Goal: Feedback & Contribution: Contribute content

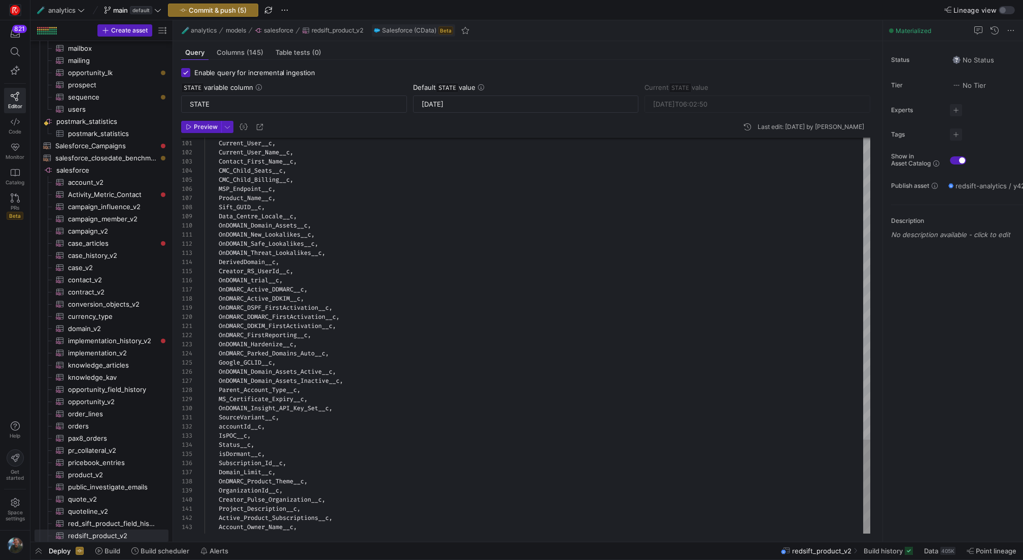
scroll to position [52, 0]
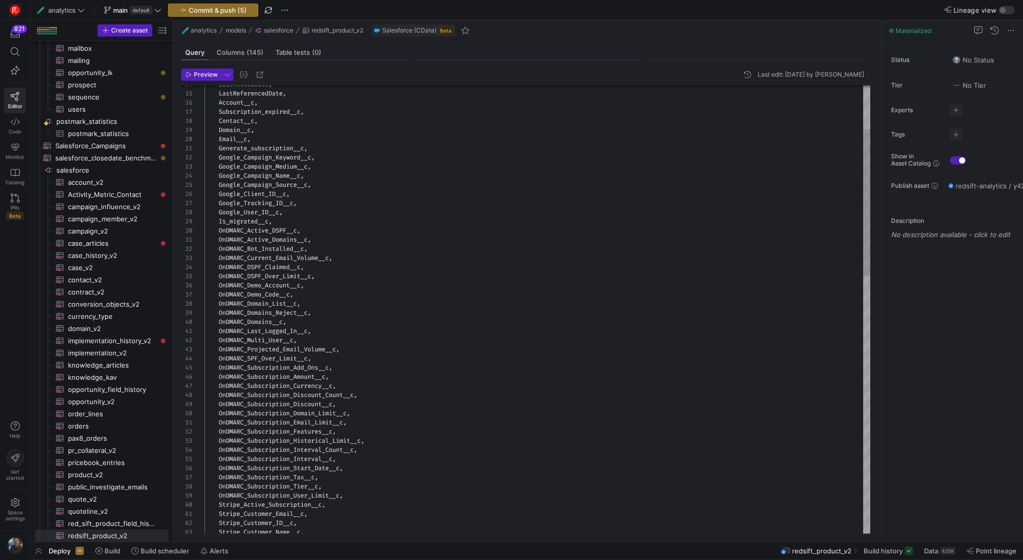
scroll to position [35, 0]
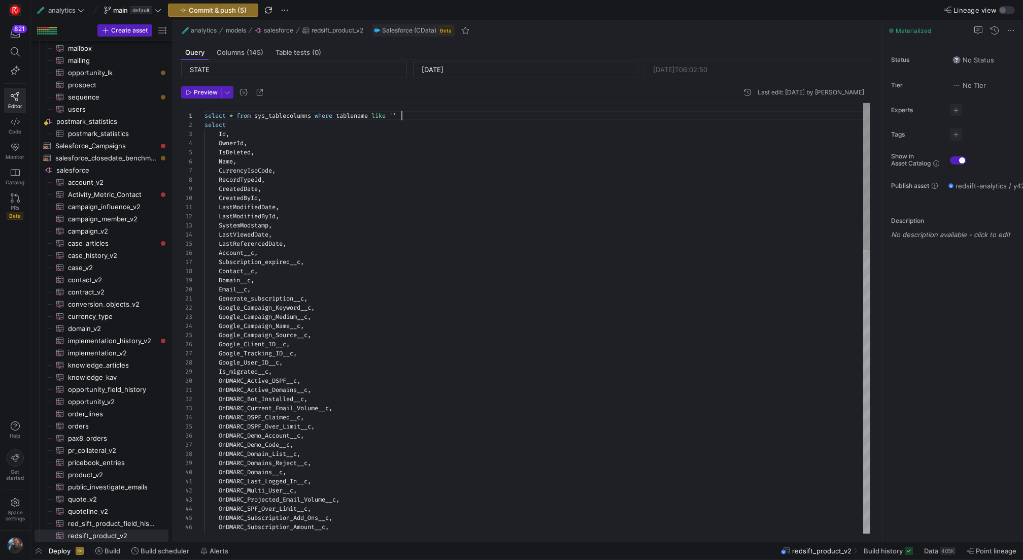
click at [205, 113] on span "select" at bounding box center [215, 116] width 21 height 8
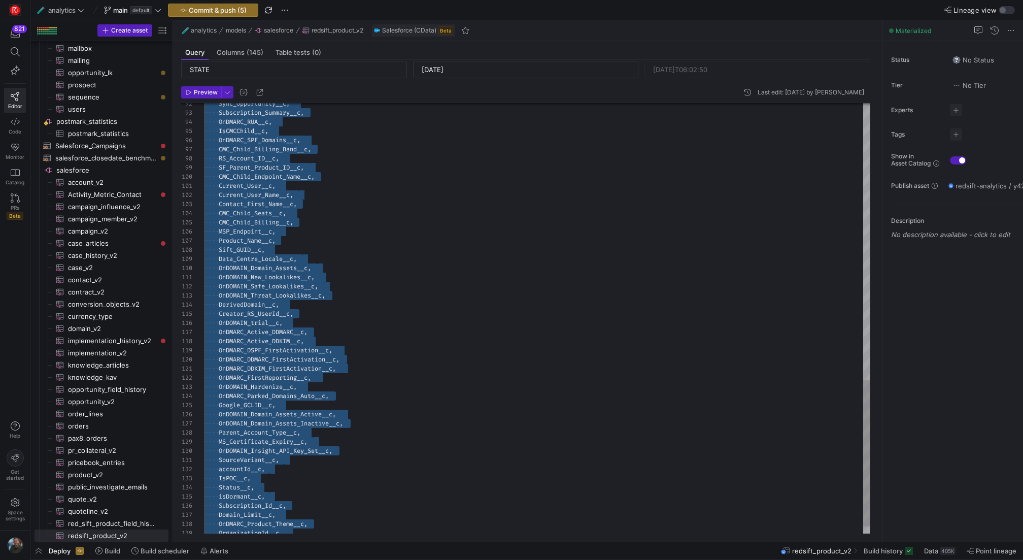
scroll to position [9, 0]
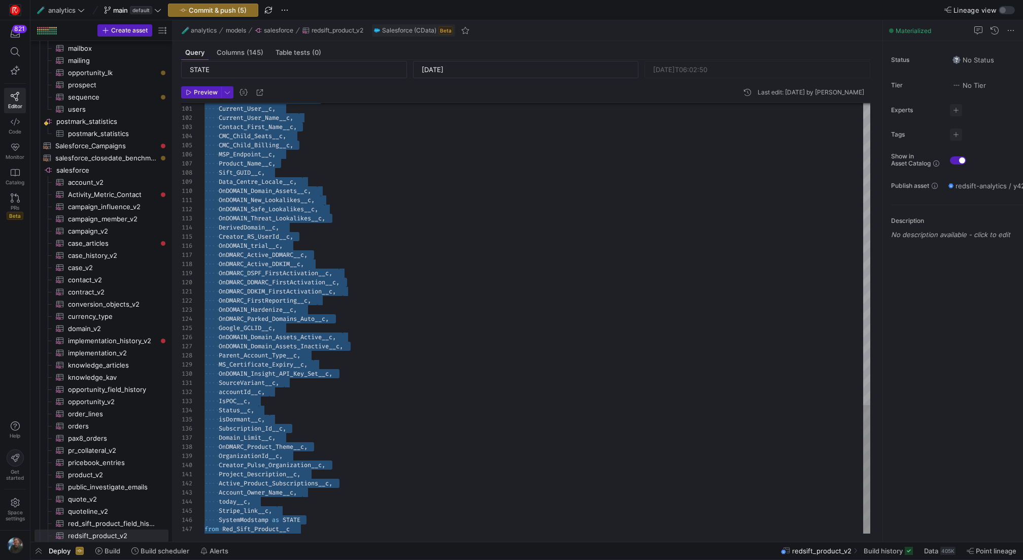
drag, startPoint x: 206, startPoint y: 125, endPoint x: 345, endPoint y: 559, distance: 455.7
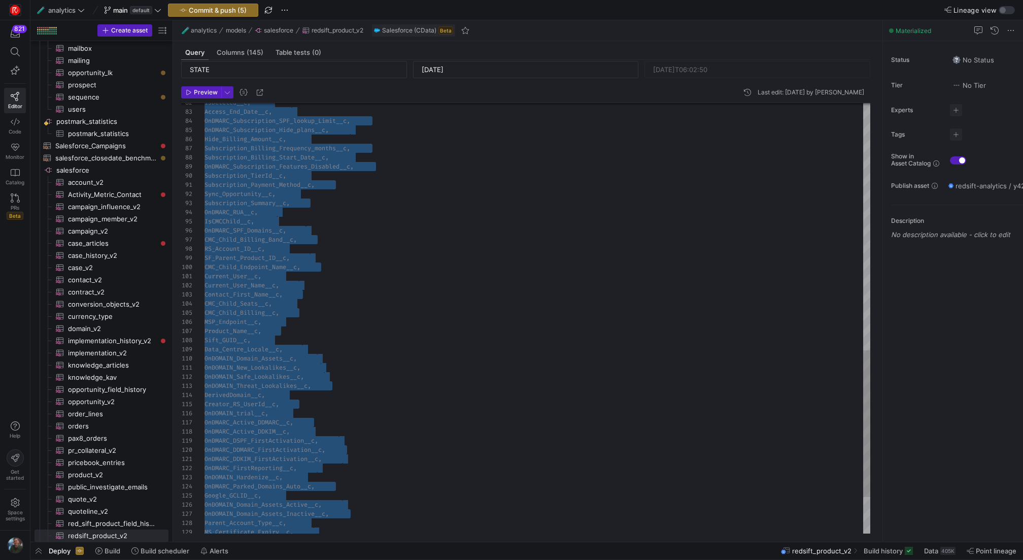
scroll to position [0, 0]
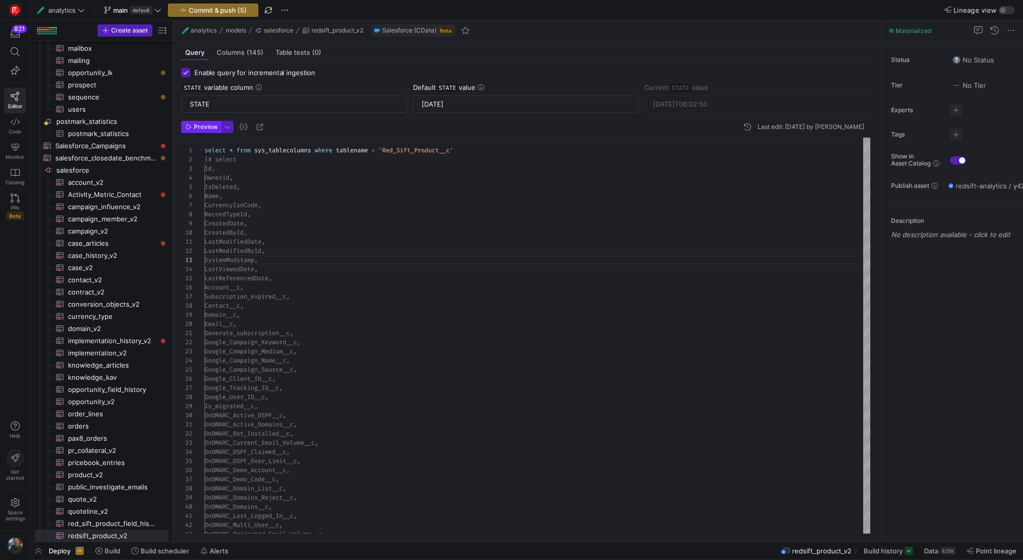
click at [203, 121] on span "button" at bounding box center [201, 126] width 39 height 11
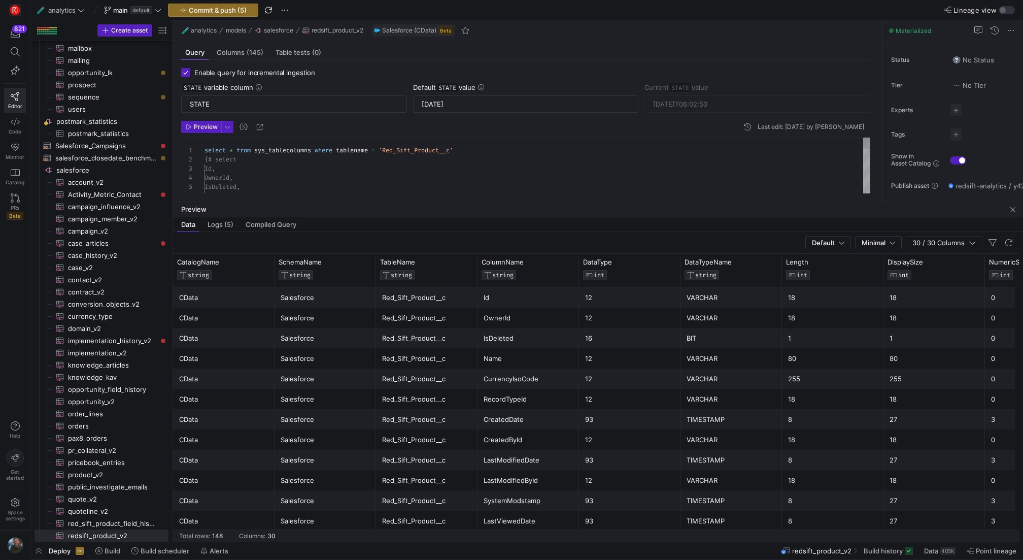
drag, startPoint x: 618, startPoint y: 362, endPoint x: 625, endPoint y: 200, distance: 162.1
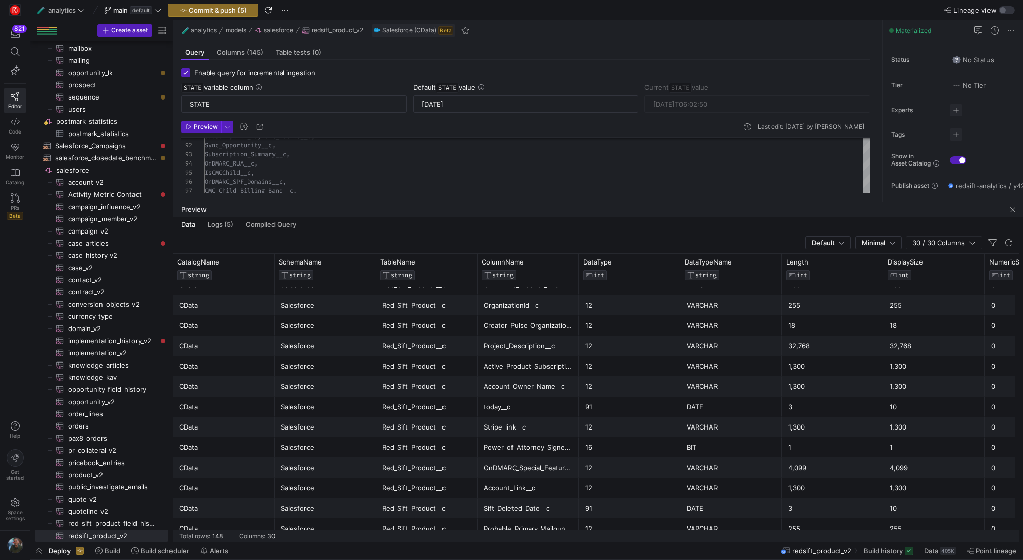
scroll to position [52, 0]
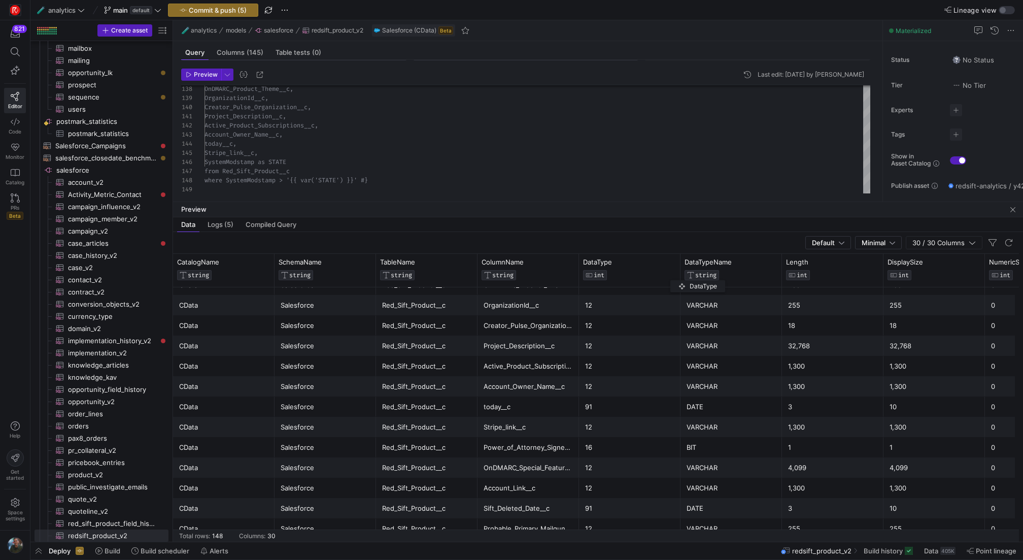
drag, startPoint x: 582, startPoint y: 277, endPoint x: 676, endPoint y: 279, distance: 94.4
click at [676, 279] on div "DataType INT" at bounding box center [630, 270] width 102 height 33
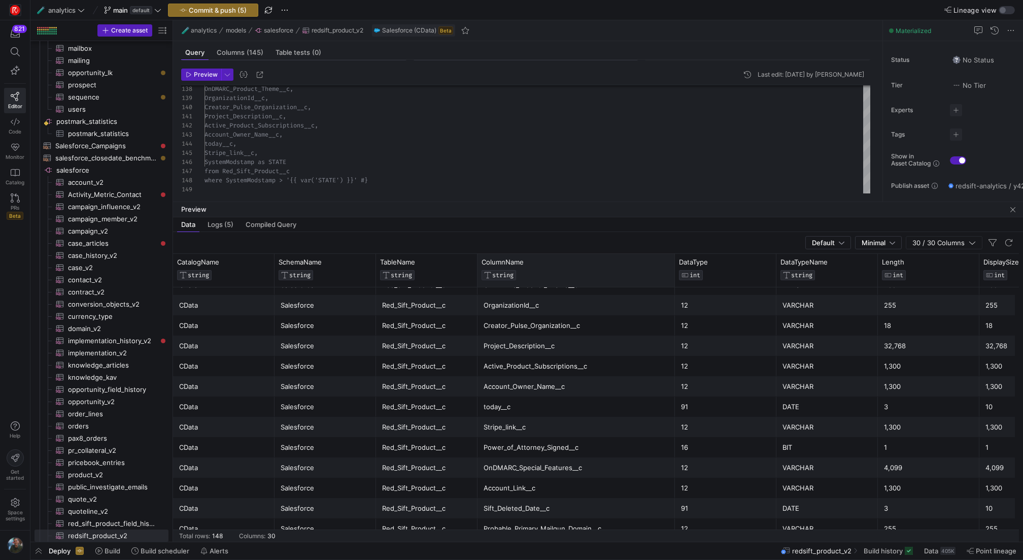
drag, startPoint x: 578, startPoint y: 269, endPoint x: 674, endPoint y: 276, distance: 96.2
click at [674, 276] on div at bounding box center [675, 270] width 4 height 33
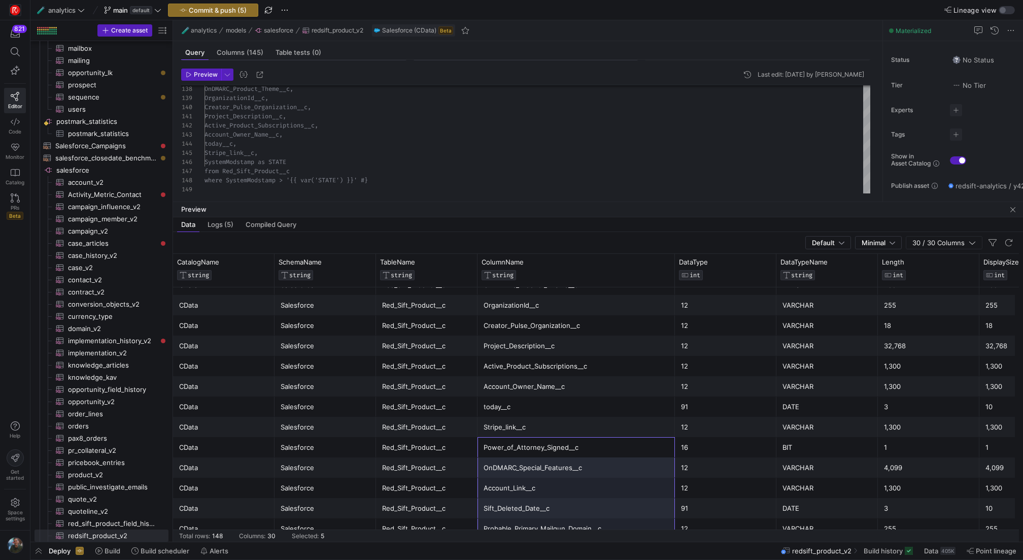
drag, startPoint x: 547, startPoint y: 447, endPoint x: 558, endPoint y: 558, distance: 111.3
click at [558, 558] on as-split "🧪 analytics main default Commit & push (5) Lineage view Create asset Drag here …" at bounding box center [526, 280] width 993 height 560
click at [586, 465] on div "OnDMARC_Special_Features__c" at bounding box center [576, 468] width 185 height 20
drag, startPoint x: 553, startPoint y: 450, endPoint x: 551, endPoint y: 545, distance: 95.0
click at [551, 545] on as-split "🧪 analytics main default Commit & push (5) Lineage view Create asset Drag here …" at bounding box center [526, 280] width 993 height 560
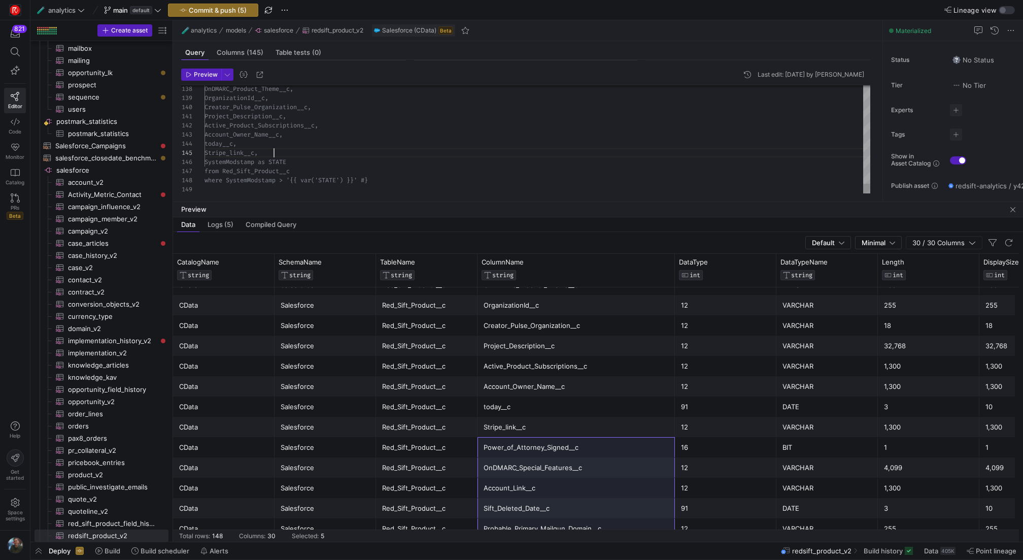
drag, startPoint x: 339, startPoint y: 180, endPoint x: 184, endPoint y: 154, distance: 157.0
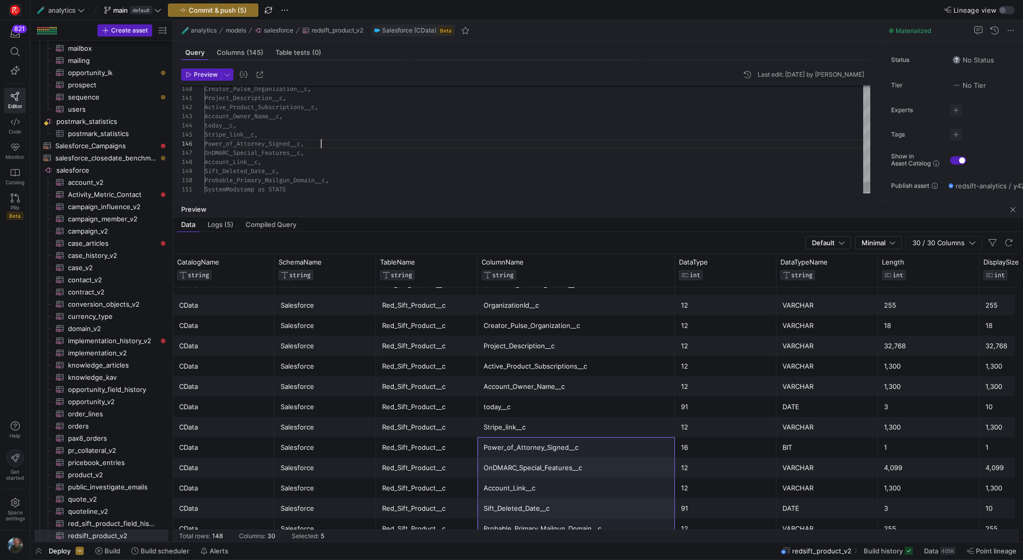
scroll to position [82, 142]
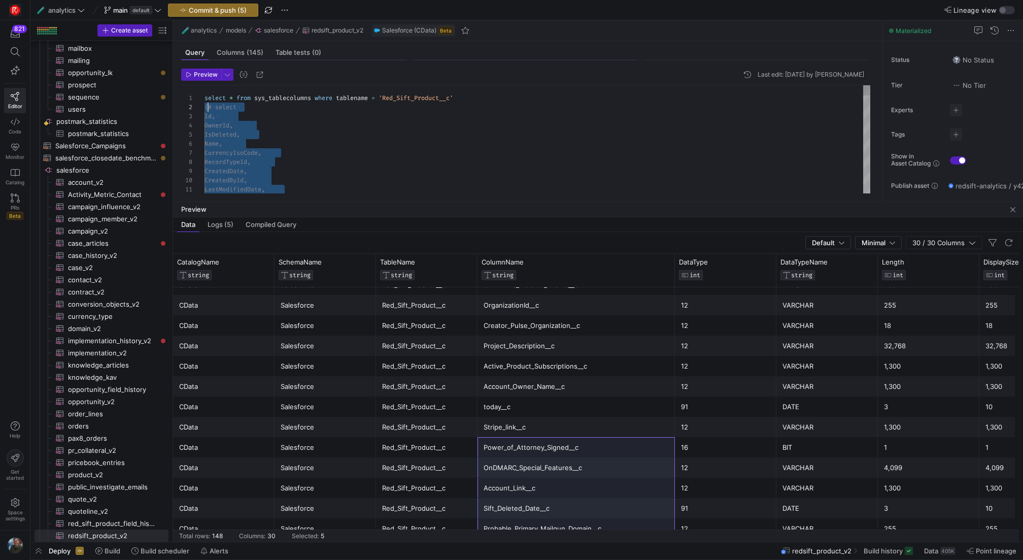
scroll to position [9, 0]
drag, startPoint x: 395, startPoint y: 178, endPoint x: 200, endPoint y: 108, distance: 207.1
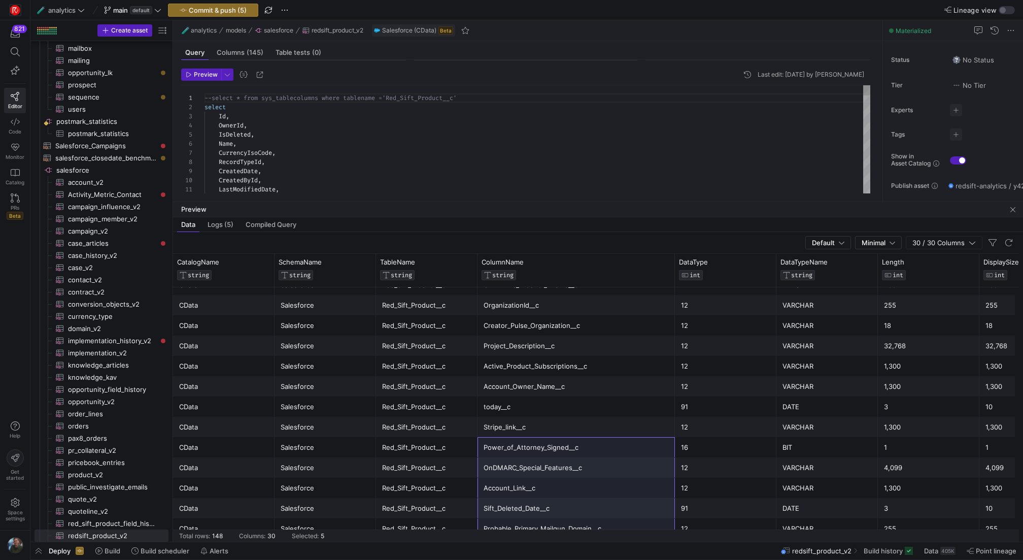
click at [194, 77] on span "Preview" at bounding box center [206, 74] width 24 height 7
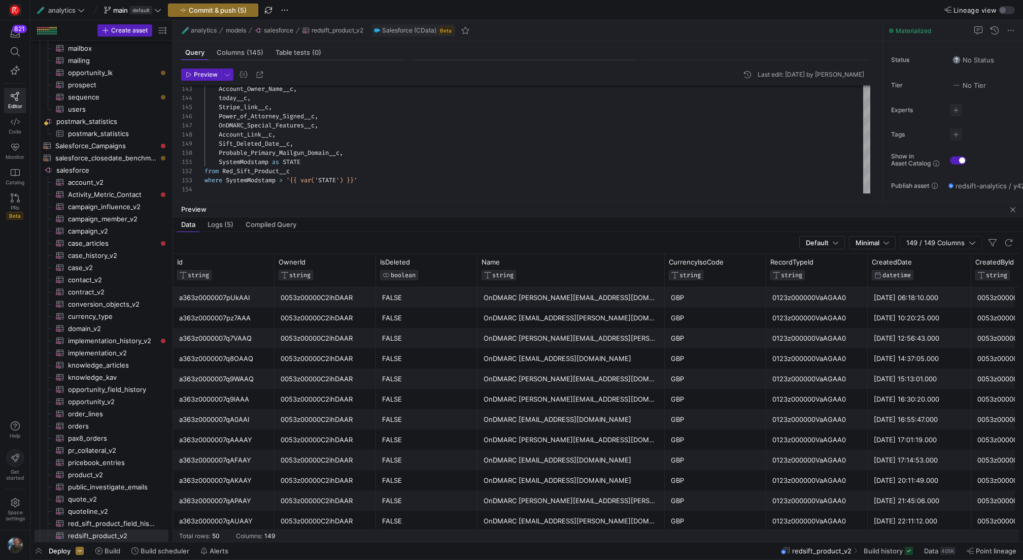
click at [625, 386] on div "OnDMARC [PERSON_NAME][EMAIL_ADDRESS][DOMAIN_NAME]" at bounding box center [571, 379] width 175 height 20
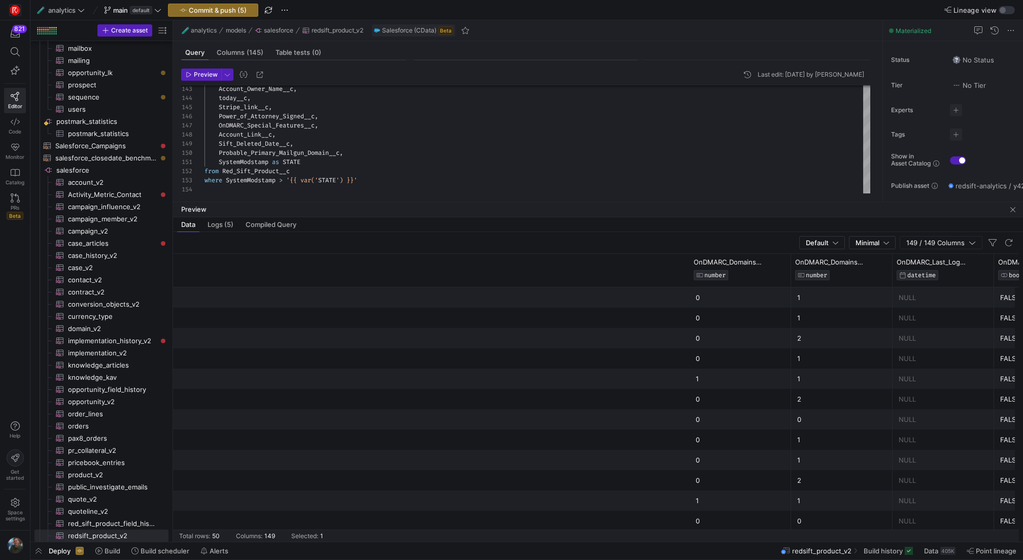
scroll to position [0, 4417]
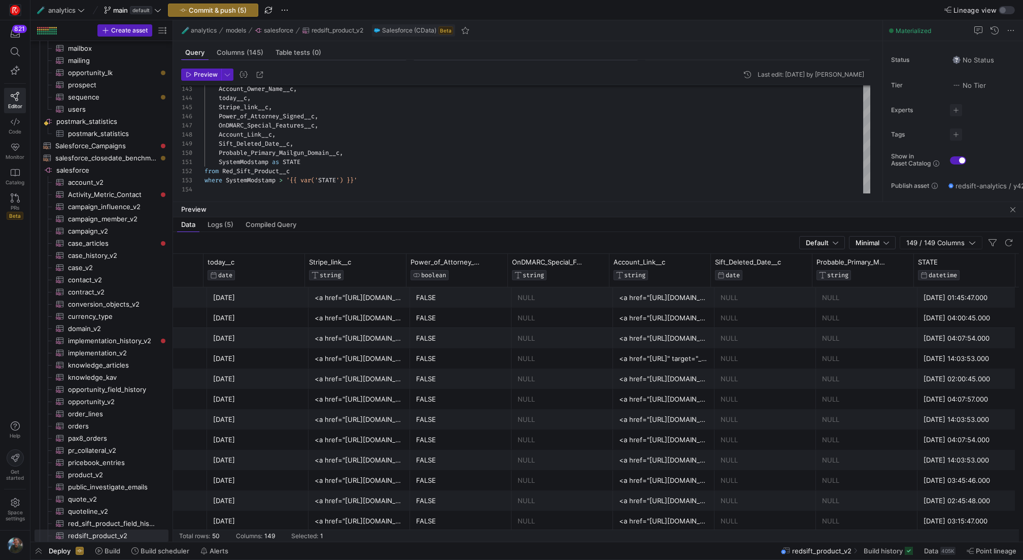
click at [666, 299] on div "<a href="[URL][DOMAIN_NAME]" target="_blank">Sift Link ↗️</a>" at bounding box center [663, 298] width 89 height 20
drag, startPoint x: 709, startPoint y: 269, endPoint x: 676, endPoint y: 300, distance: 45.2
click at [676, 300] on div "Active_Product_Subscriptions__c STRING Account_Owner_Name__c STRING today__c DA…" at bounding box center [596, 398] width 846 height 288
type textarea "SystemModstamp as STATE from Red_Sift_Product__c where SystemModstamp > '{{ var…"
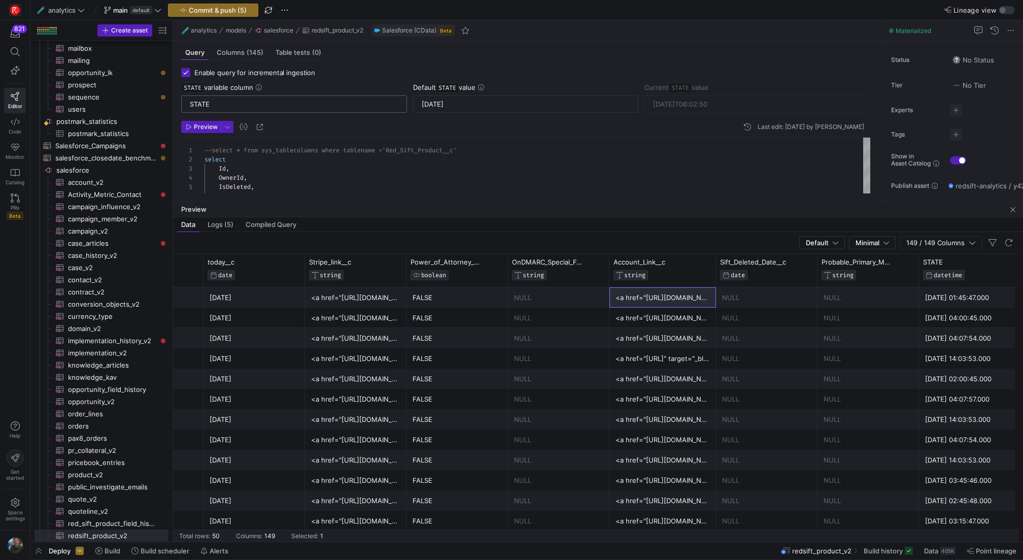
click at [262, 102] on input "STATE" at bounding box center [294, 104] width 209 height 8
paste input "ystemModstamp"
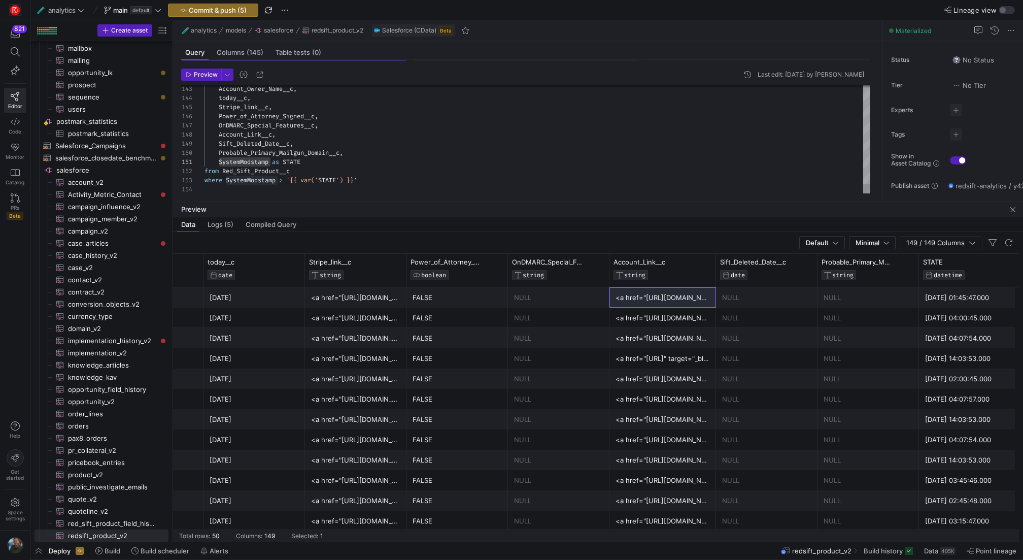
type input "SystemModstamp"
type textarea "SystemModstamp from Red_Sift_Product__c where SystemModstamp > '{{ var('STATE')…"
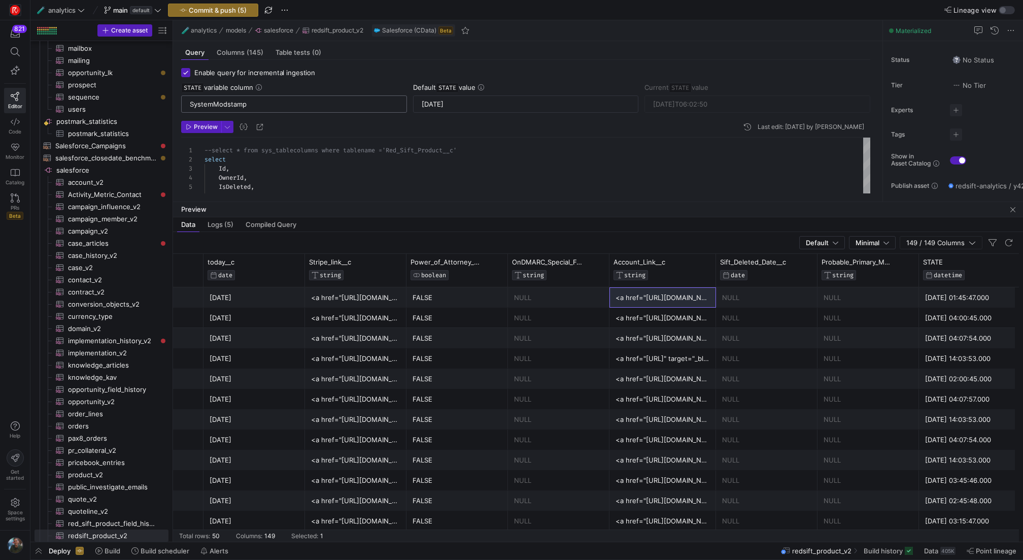
click at [259, 106] on input "SystemModstamp" at bounding box center [294, 104] width 209 height 8
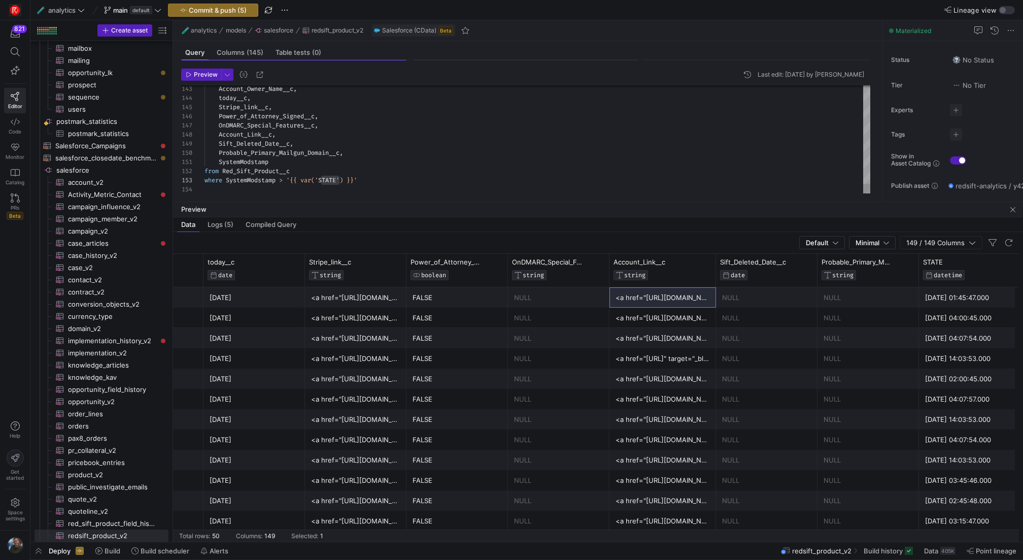
type input "STATE"
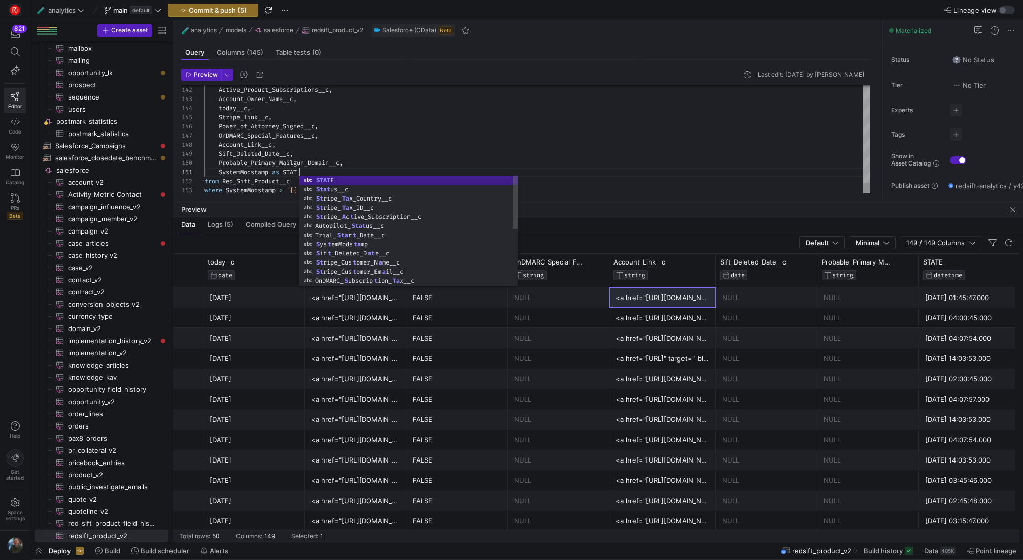
scroll to position [0, 98]
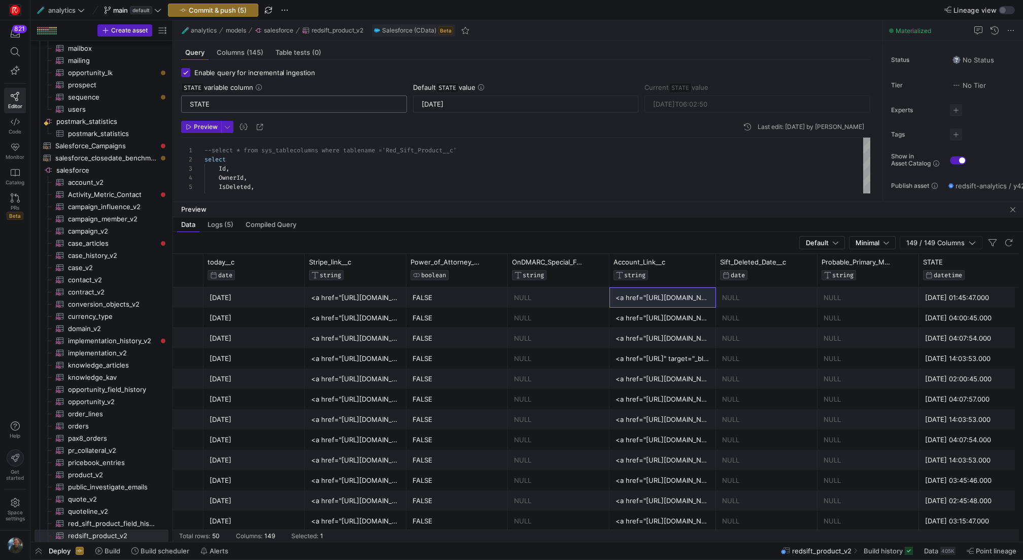
type textarea "SystemModstamp from Red_Sift_Product__c where SystemModstamp > '{{ var('SystemM…"
click at [313, 107] on input "STATE" at bounding box center [294, 104] width 209 height 8
paste input "ystemModstamp"
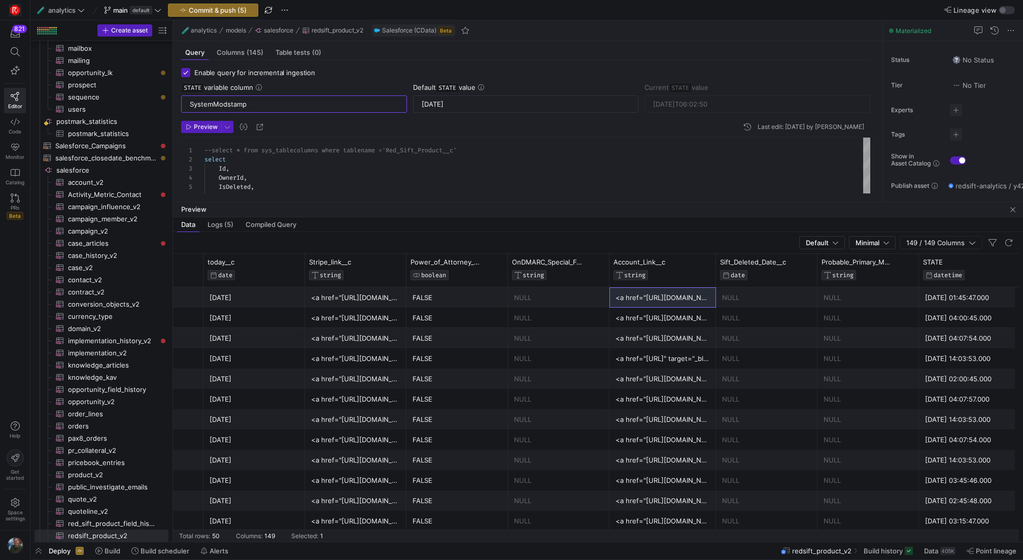
type input "SystemModstamp"
type textarea "--select * from sys_tablecolumns where tablename = 'Red_Sift_Product__c' select…"
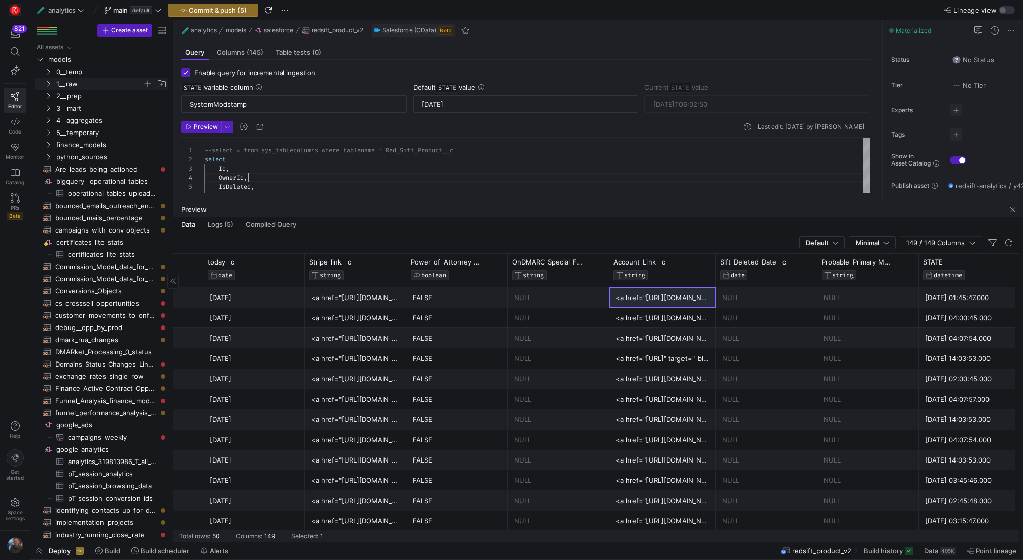
click at [93, 83] on span "1__raw" at bounding box center [99, 84] width 86 height 12
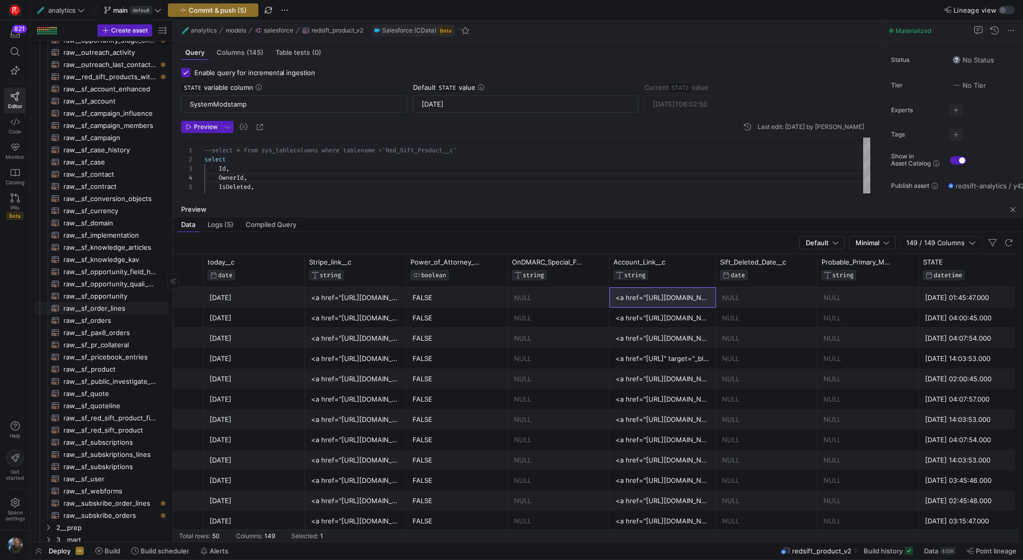
scroll to position [130, 0]
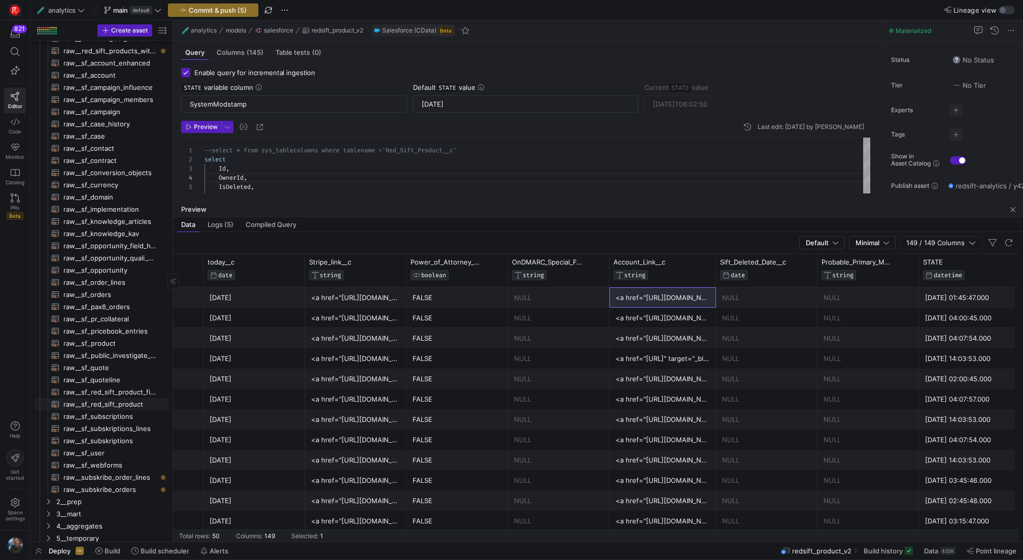
click at [127, 404] on span "raw__sf_red_sift_product​​​​​​​​​​" at bounding box center [109, 404] width 93 height 12
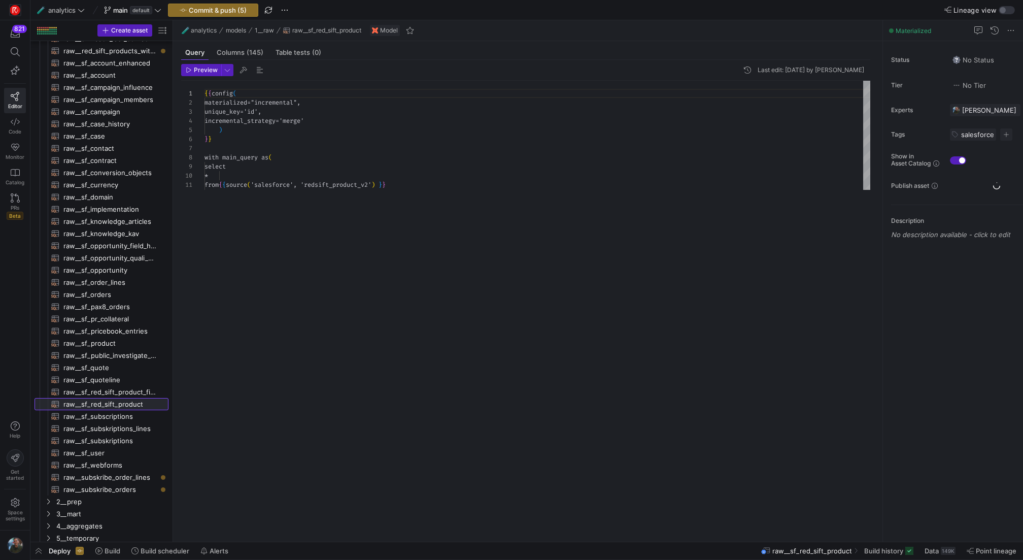
scroll to position [91, 0]
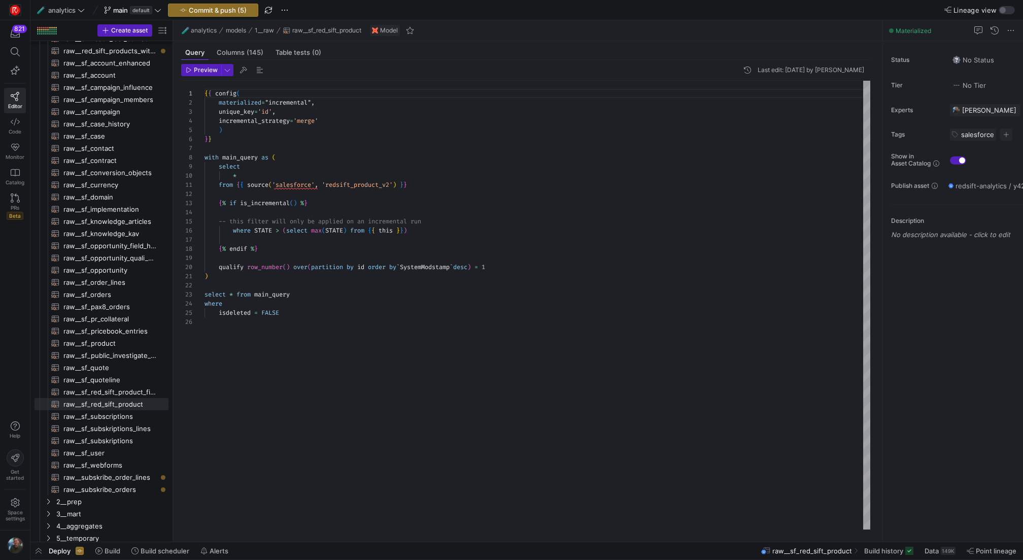
click at [343, 230] on div "{ { config ( materialized = "incremental" , unique_key = 'id' , incremental_str…" at bounding box center [538, 305] width 666 height 449
click at [268, 231] on div "{ { config ( materialized = "incremental" , unique_key = 'id' , incremental_str…" at bounding box center [538, 305] width 666 height 449
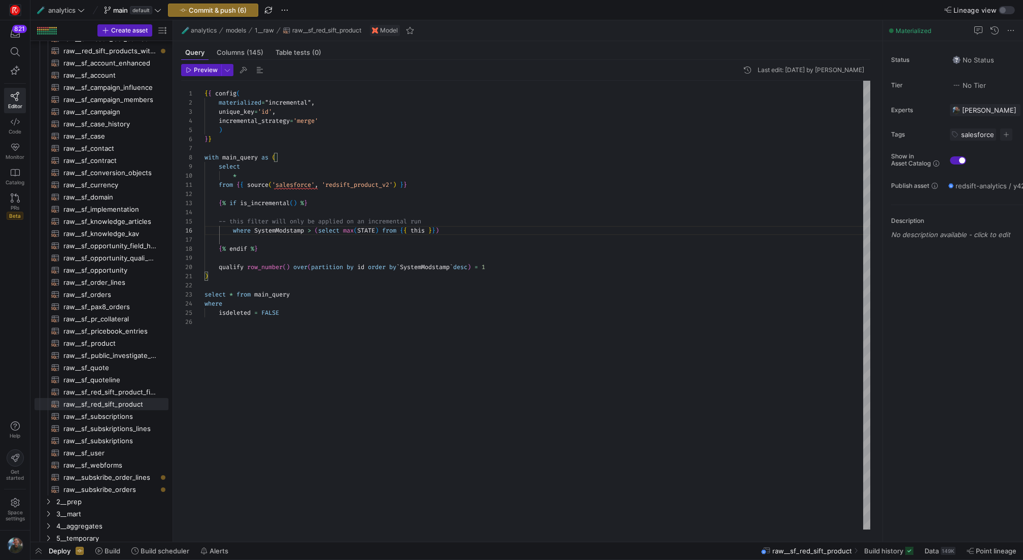
click at [374, 232] on div "{ { config ( materialized = "incremental" , unique_key = 'id' , incremental_str…" at bounding box center [538, 305] width 666 height 449
type textarea ") select * from main_query where isdeleted = FALSE"
click at [497, 282] on div "{ { config ( materialized = "incremental" , unique_key = 'id' , incremental_str…" at bounding box center [538, 305] width 666 height 449
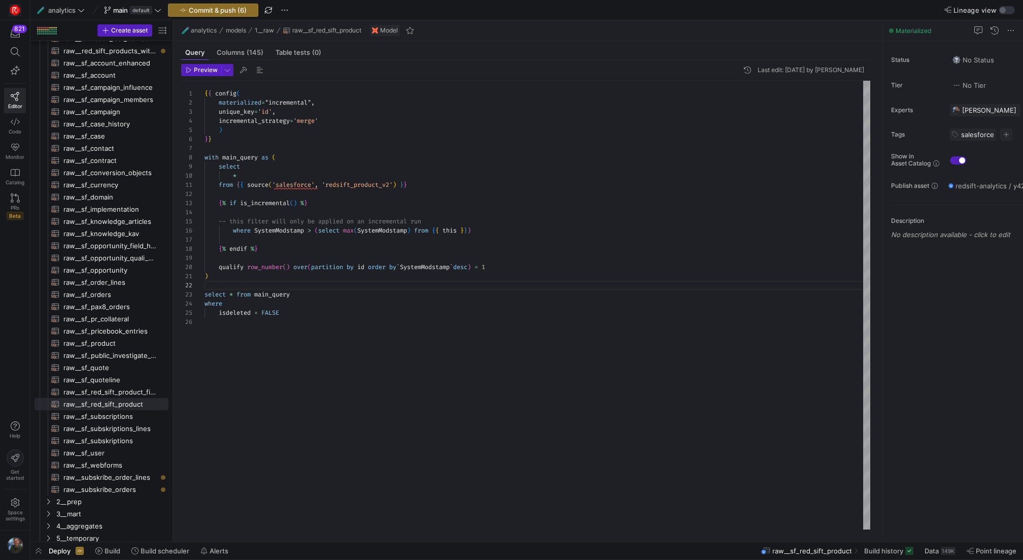
scroll to position [46, 0]
click at [470, 345] on div "{ { config ( materialized = "incremental" , unique_key = 'id' , incremental_str…" at bounding box center [538, 305] width 666 height 449
click at [383, 361] on div "{ { config ( materialized = "incremental" , unique_key = 'id' , incremental_str…" at bounding box center [538, 305] width 666 height 449
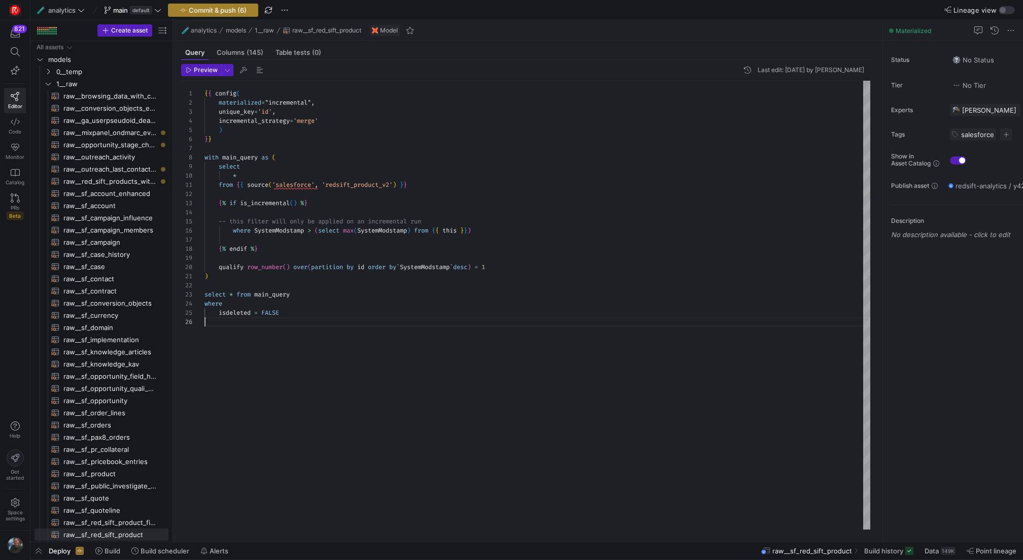
click at [237, 8] on span "Commit & push (6)" at bounding box center [218, 10] width 58 height 8
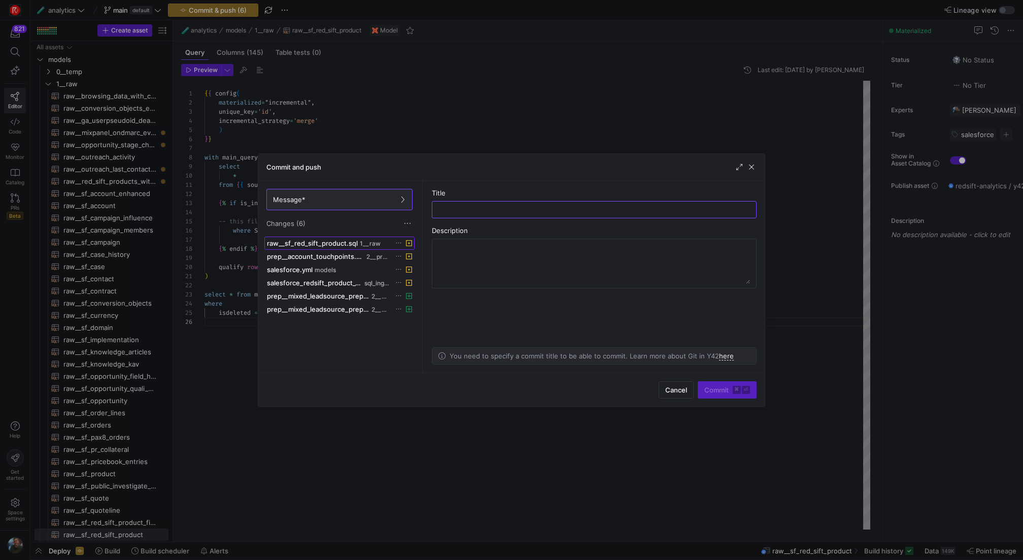
click at [340, 240] on span "raw__sf_red_sift_product.sql" at bounding box center [312, 243] width 91 height 8
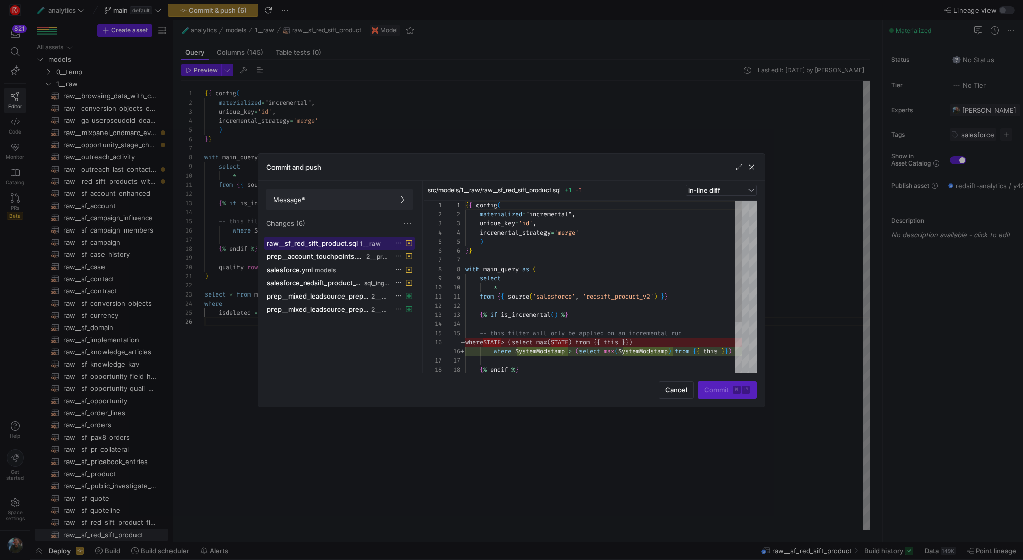
scroll to position [91, 0]
click at [340, 252] on span "prep__account_touchpoints.sql" at bounding box center [315, 256] width 97 height 8
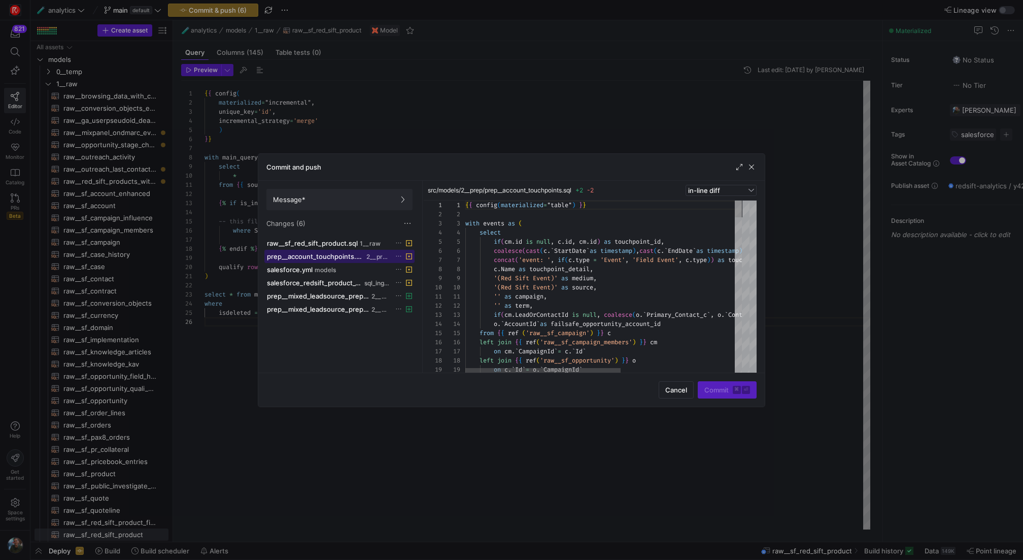
scroll to position [82, 0]
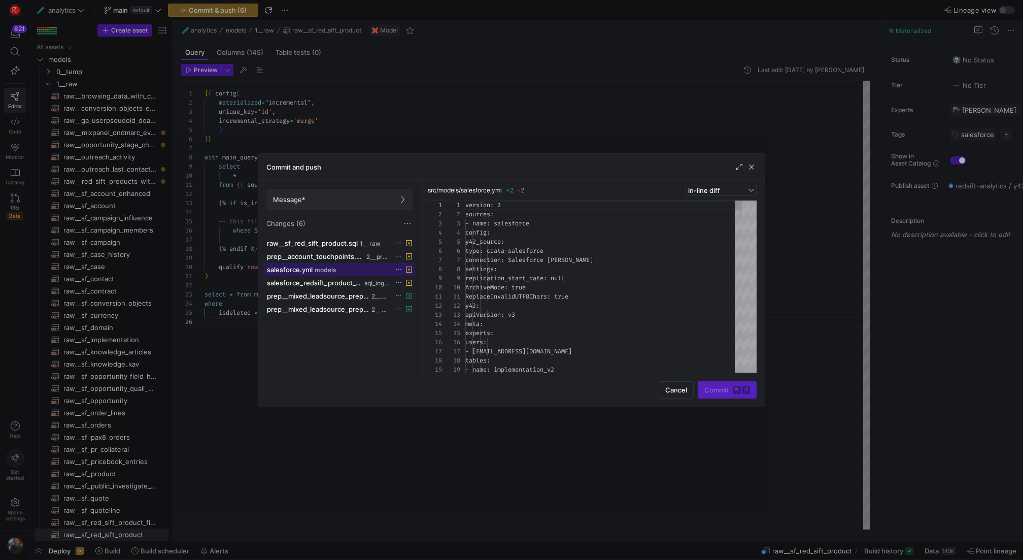
click at [356, 270] on div "salesforce.yml models" at bounding box center [328, 269] width 123 height 8
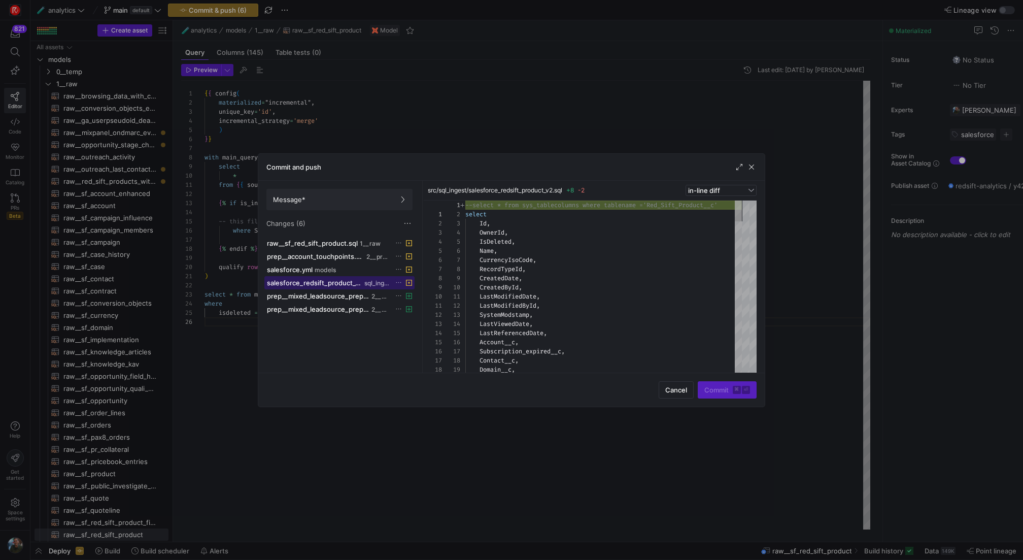
click at [354, 280] on span "salesforce_redsift_product_v2.sql" at bounding box center [314, 283] width 95 height 8
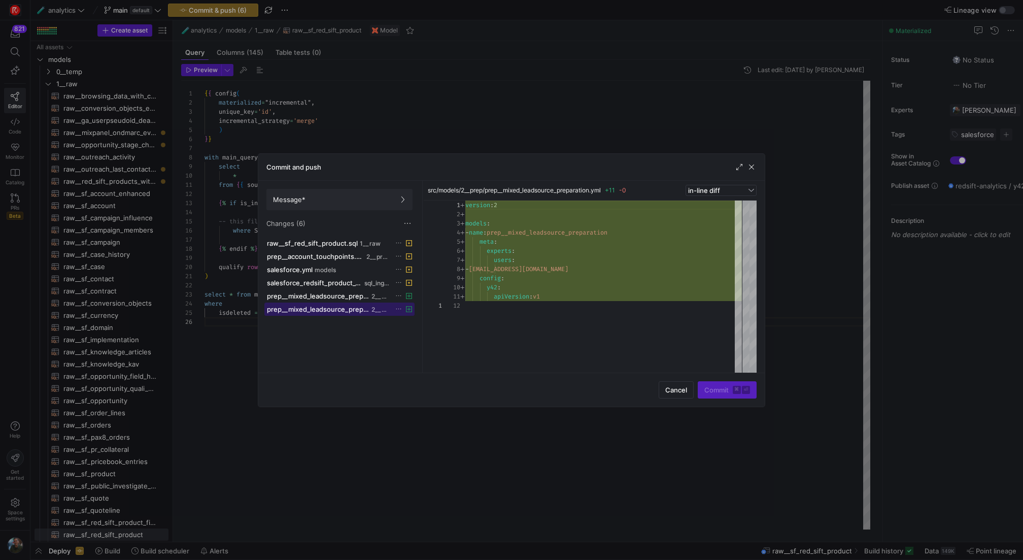
click at [318, 303] on span at bounding box center [339, 309] width 149 height 12
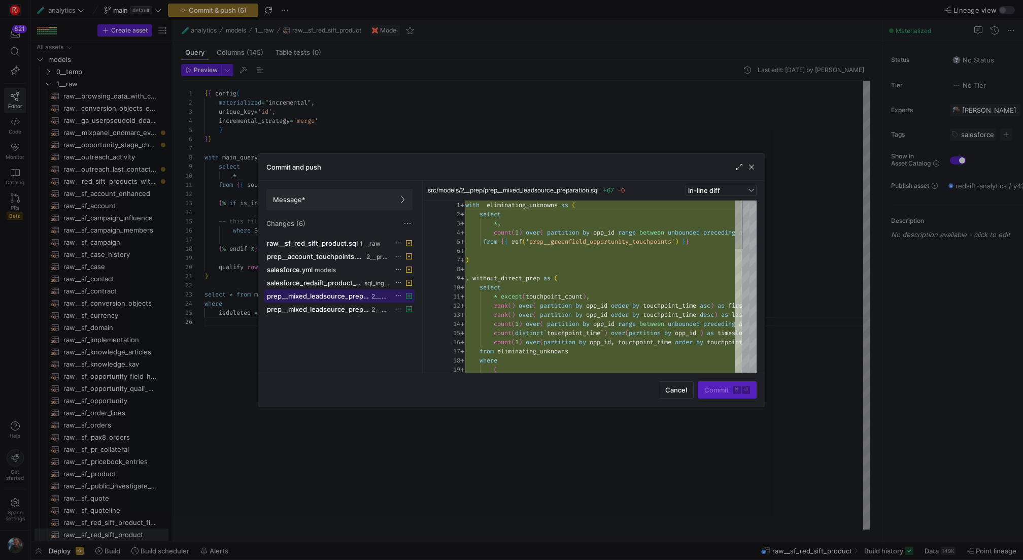
click at [318, 294] on span "prep__mixed_leadsource_preparation.sql" at bounding box center [318, 296] width 103 height 8
click at [331, 203] on span at bounding box center [339, 199] width 145 height 20
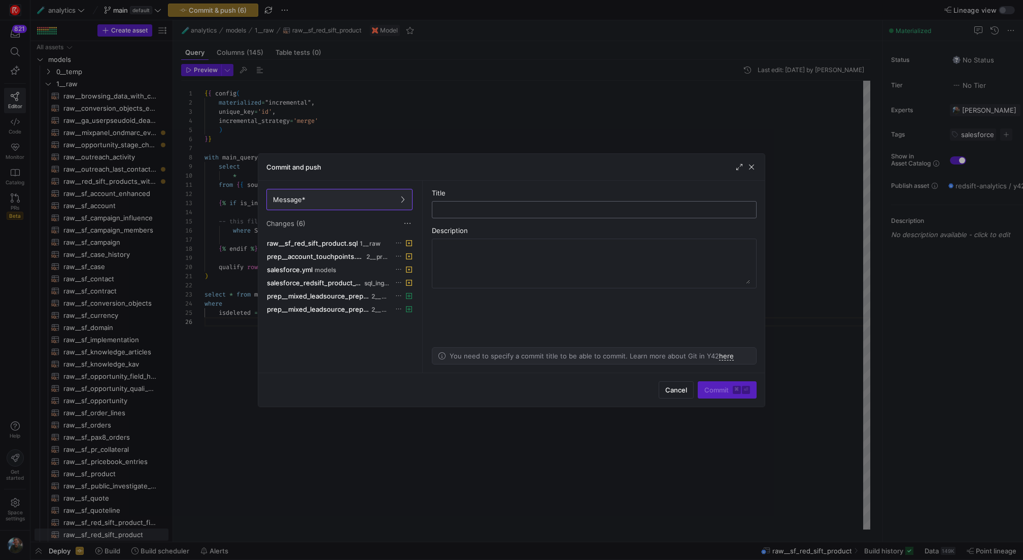
click at [454, 214] on div at bounding box center [595, 210] width 308 height 16
type input "s"
type input "added new fields to rpo and new mixed leadsource"
click at [730, 382] on span "submit" at bounding box center [727, 390] width 58 height 16
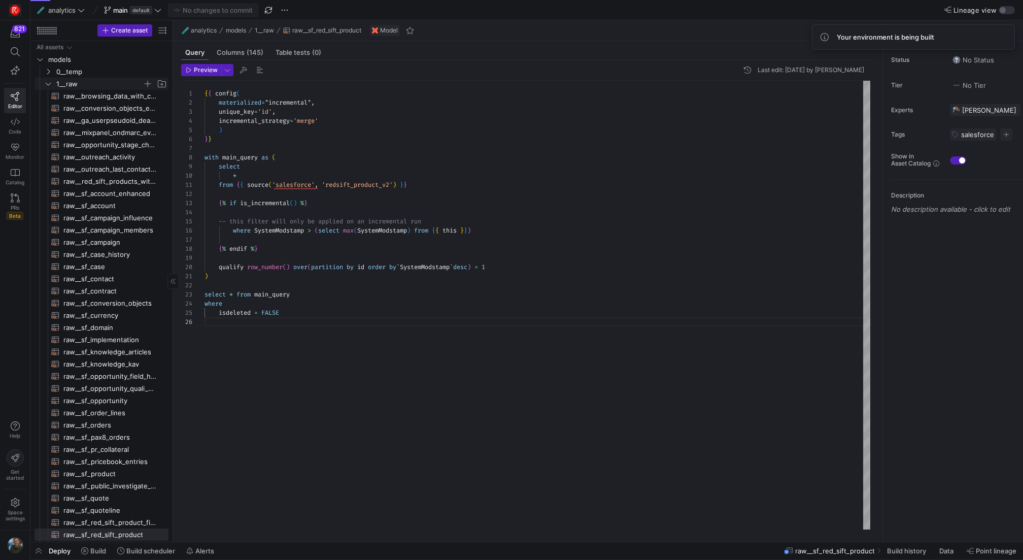
click at [71, 81] on span "1__raw" at bounding box center [99, 84] width 86 height 12
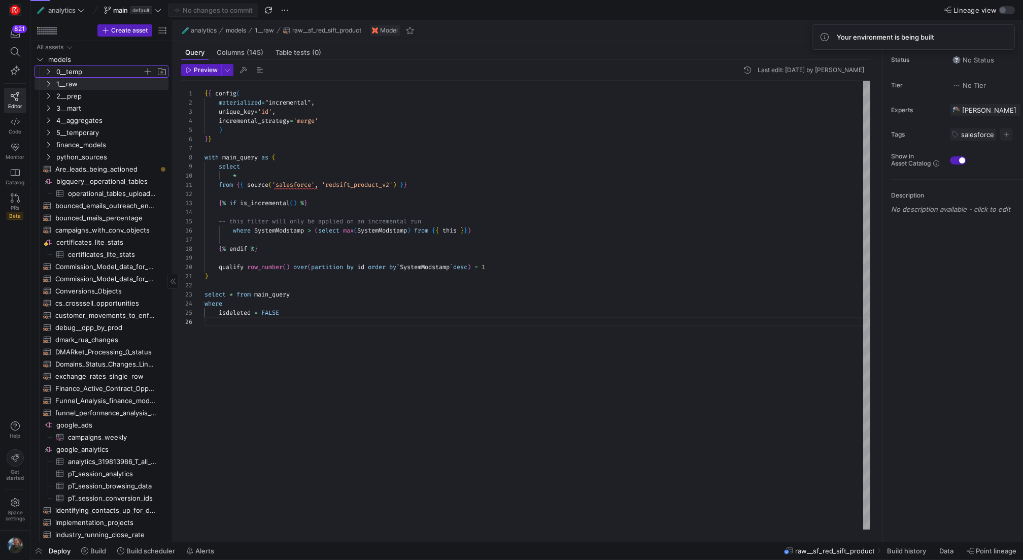
click at [83, 70] on span "0__temp" at bounding box center [99, 72] width 86 height 12
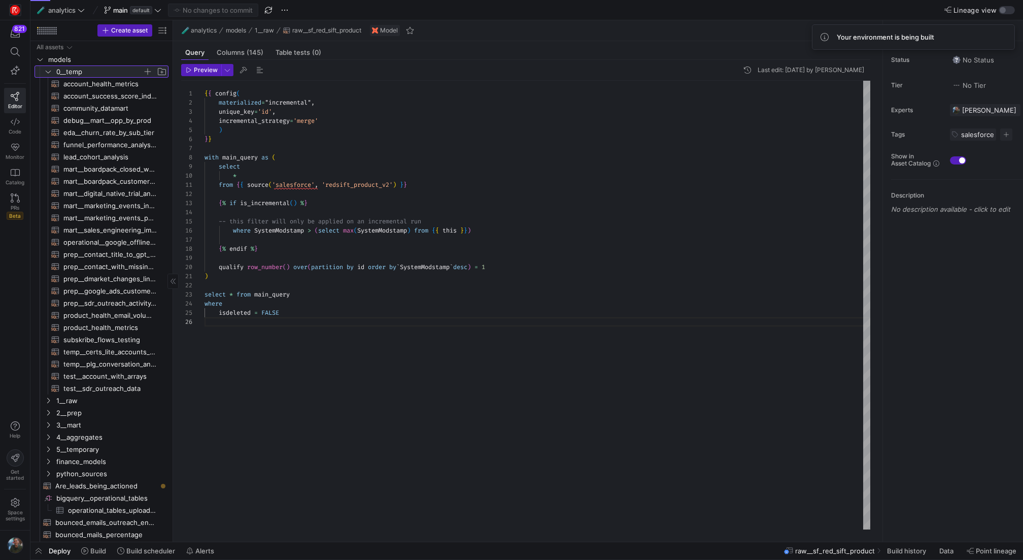
click at [83, 70] on span "0__temp" at bounding box center [99, 72] width 86 height 12
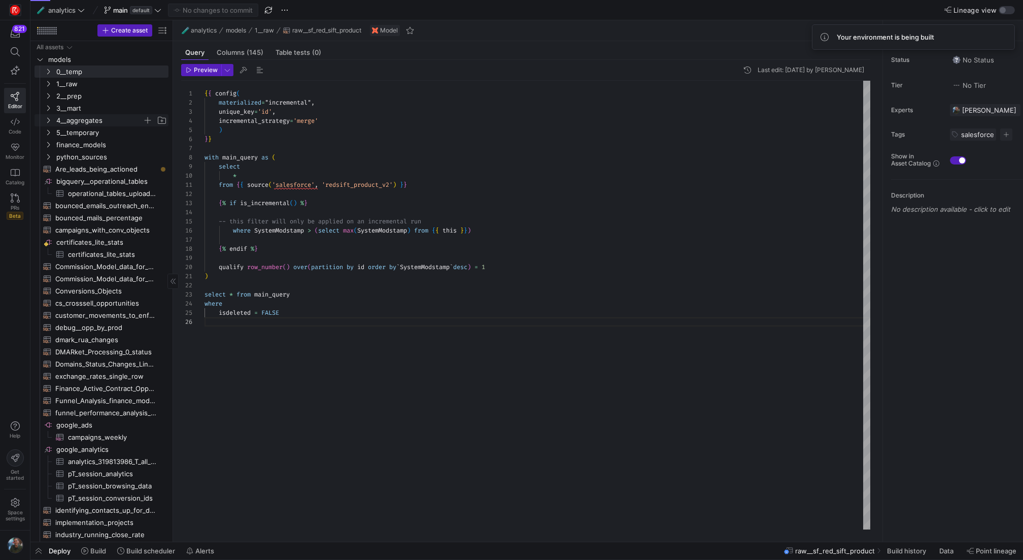
click at [120, 121] on span "4__aggregates" at bounding box center [99, 121] width 86 height 12
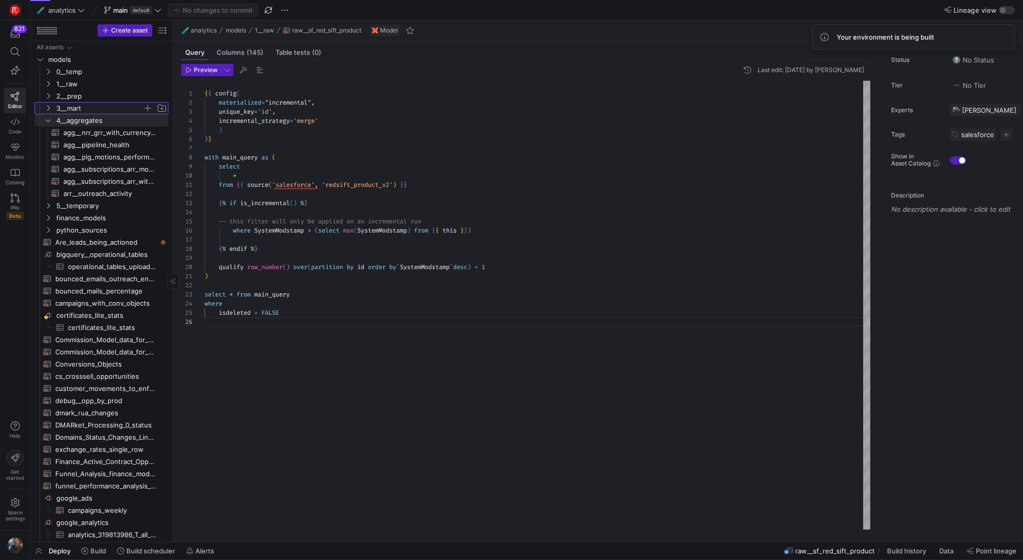
click at [115, 110] on span "3__mart" at bounding box center [99, 109] width 86 height 12
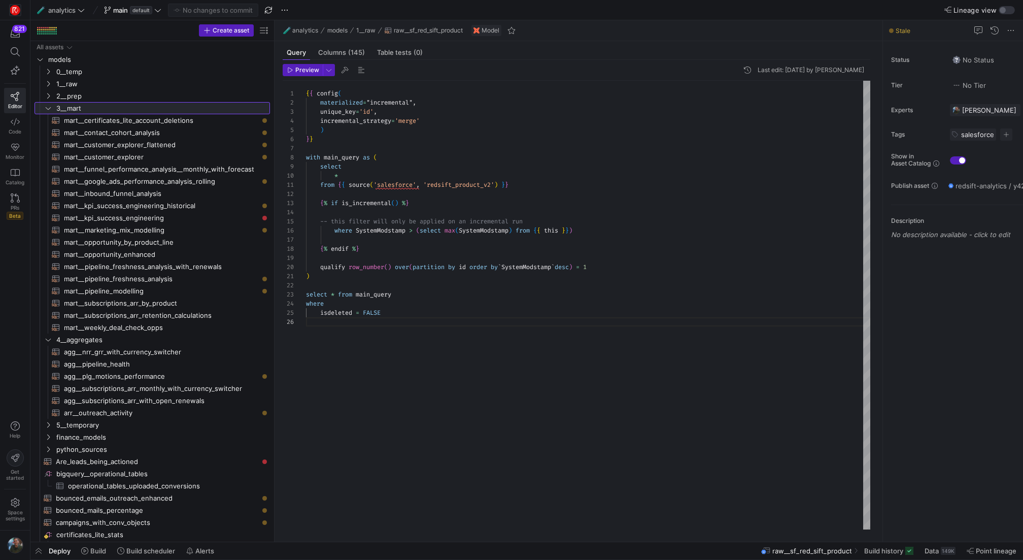
drag, startPoint x: 174, startPoint y: 121, endPoint x: 283, endPoint y: 135, distance: 110.0
click at [283, 135] on as-split "Create asset Drag here to set row groups Drag here to set column labels Group 1…" at bounding box center [526, 280] width 993 height 521
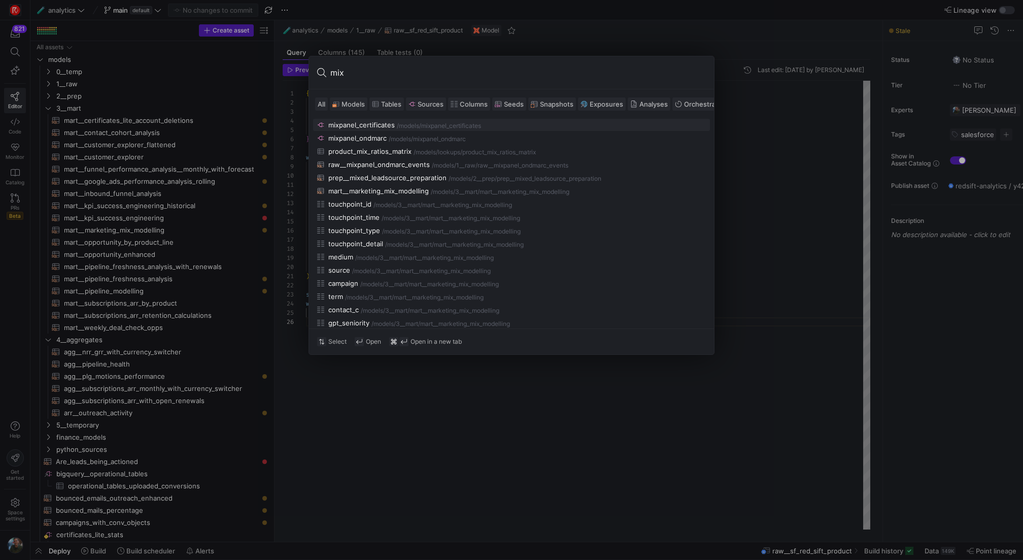
type input "mix"
click at [353, 104] on span "Models" at bounding box center [353, 104] width 23 height 8
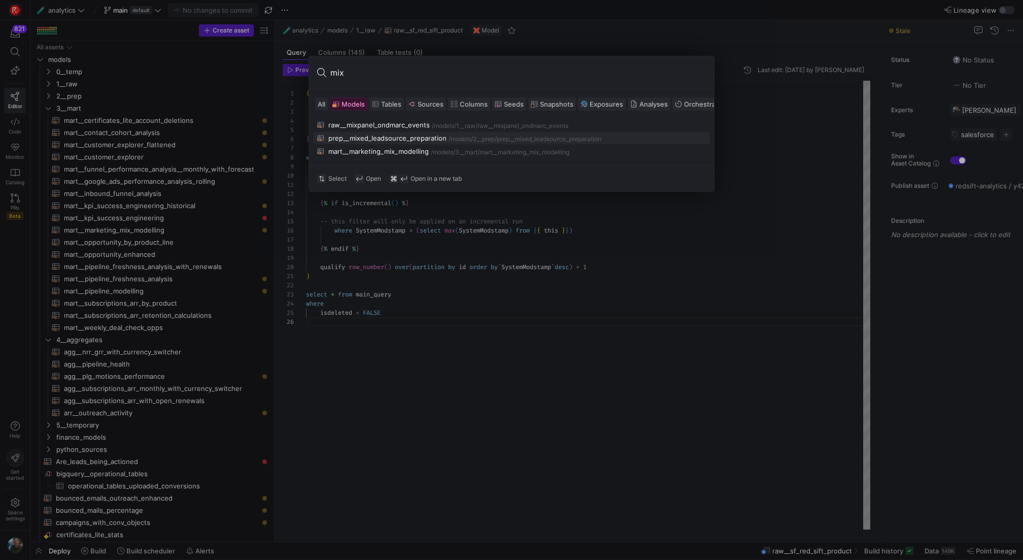
click at [414, 136] on div "prep__mixed_leadsource_preparation" at bounding box center [387, 138] width 118 height 8
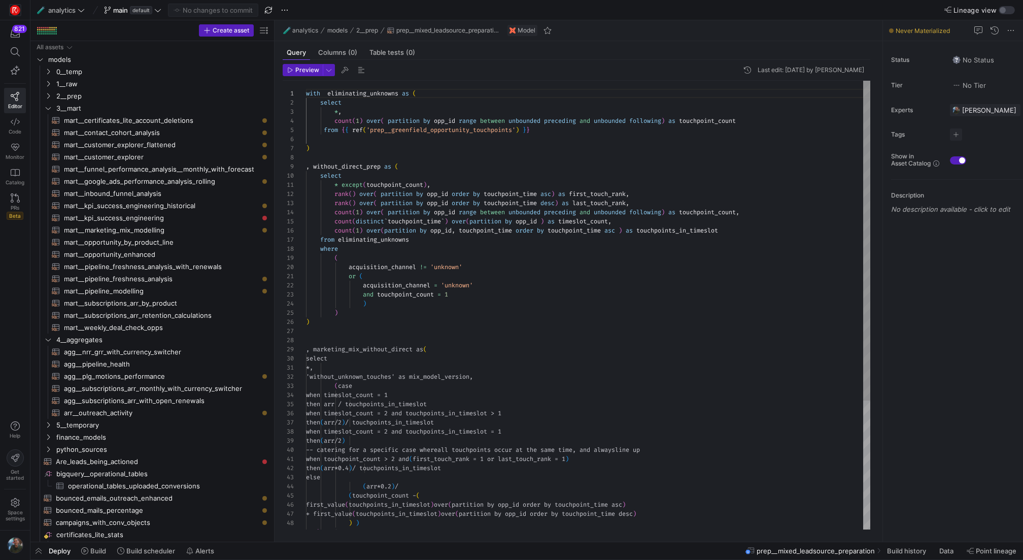
scroll to position [91, 0]
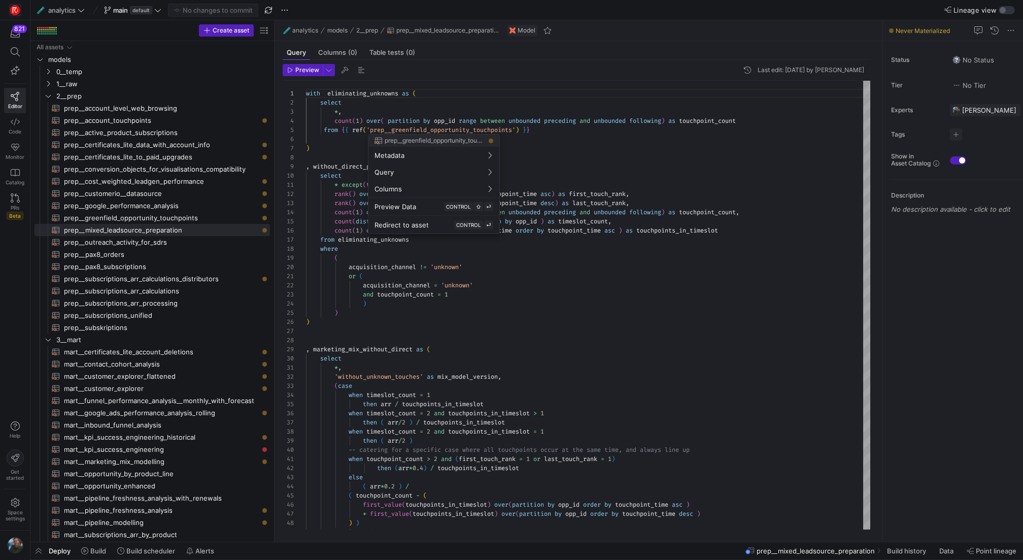
click at [605, 168] on div at bounding box center [511, 280] width 1023 height 560
click at [464, 222] on span "CONTROL" at bounding box center [468, 225] width 25 height 6
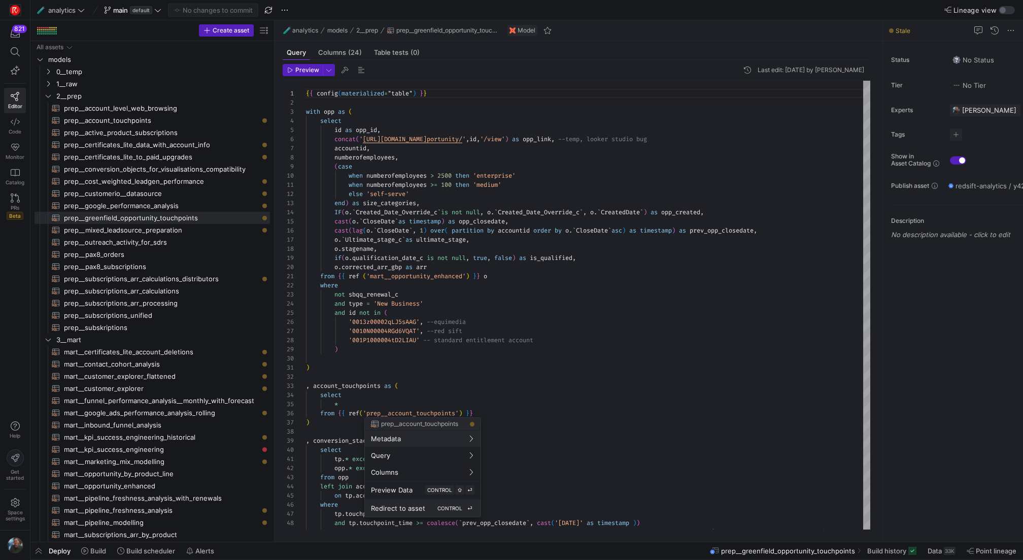
click at [444, 505] on span "CONTROL" at bounding box center [450, 508] width 25 height 6
type textarea "{{ config(materialized="table") }} with events as ( select if([DOMAIN_NAME] is …"
